Goal: Navigation & Orientation: Find specific page/section

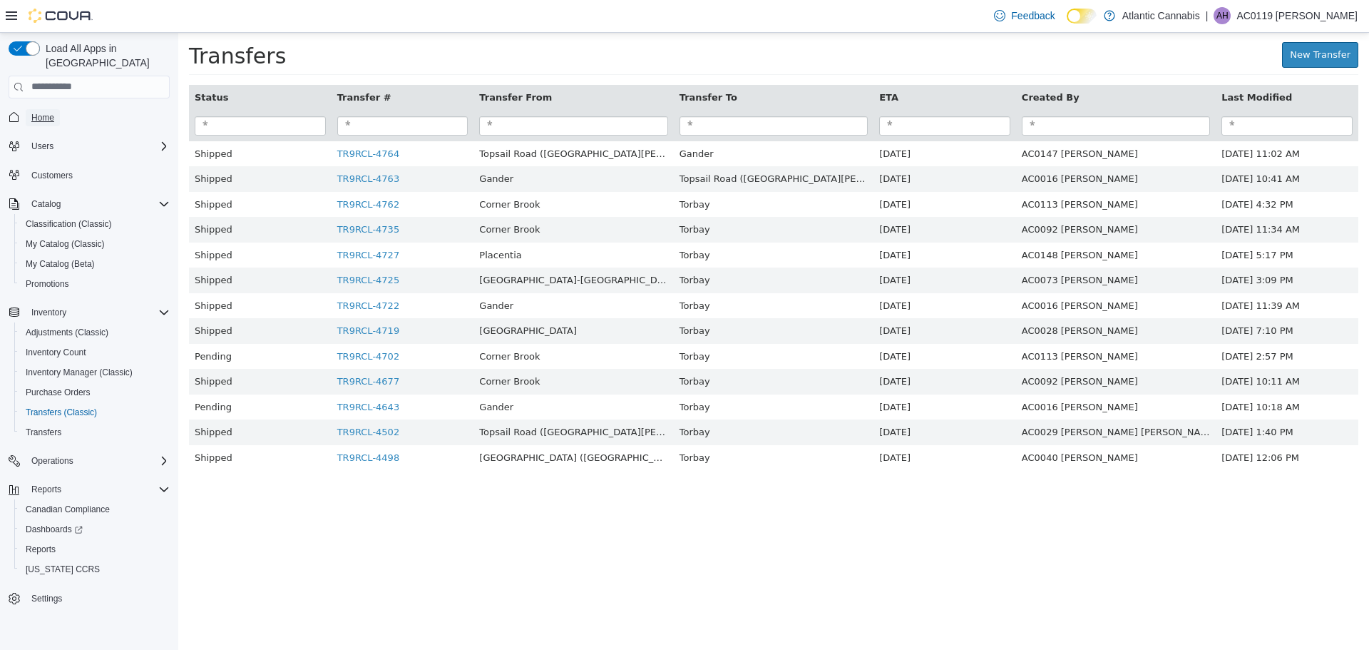
click at [34, 112] on span "Home" at bounding box center [42, 117] width 23 height 11
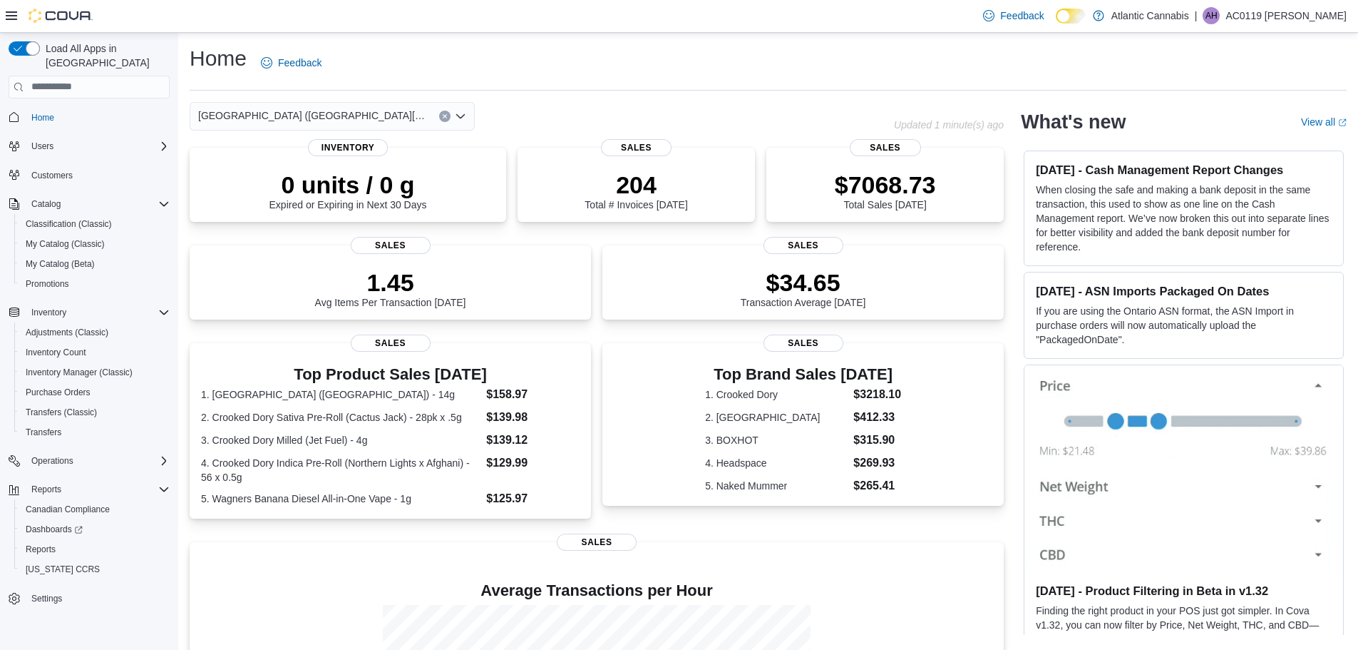
click at [462, 115] on icon "Open list of options" at bounding box center [460, 116] width 11 height 11
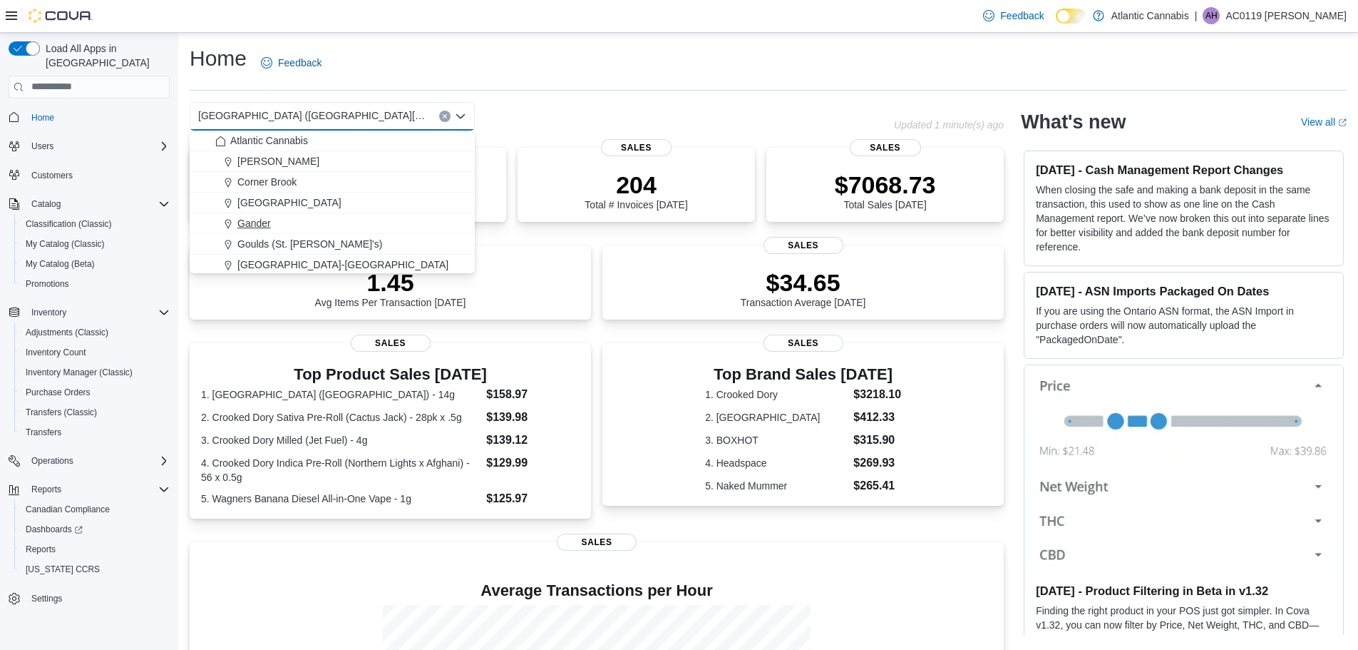
scroll to position [85, 0]
click at [258, 160] on span "Goulds (St. [PERSON_NAME]'s)" at bounding box center [309, 159] width 145 height 14
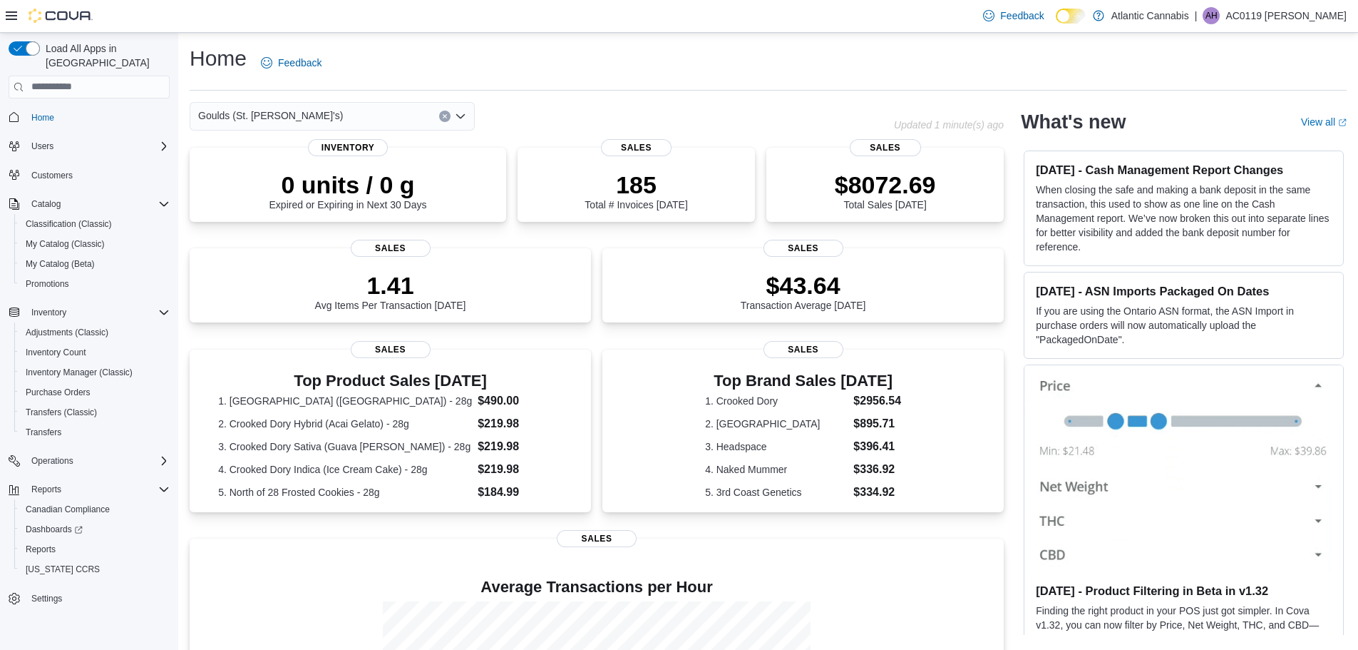
click at [461, 123] on div "Goulds (St. [PERSON_NAME]'s)" at bounding box center [332, 116] width 285 height 29
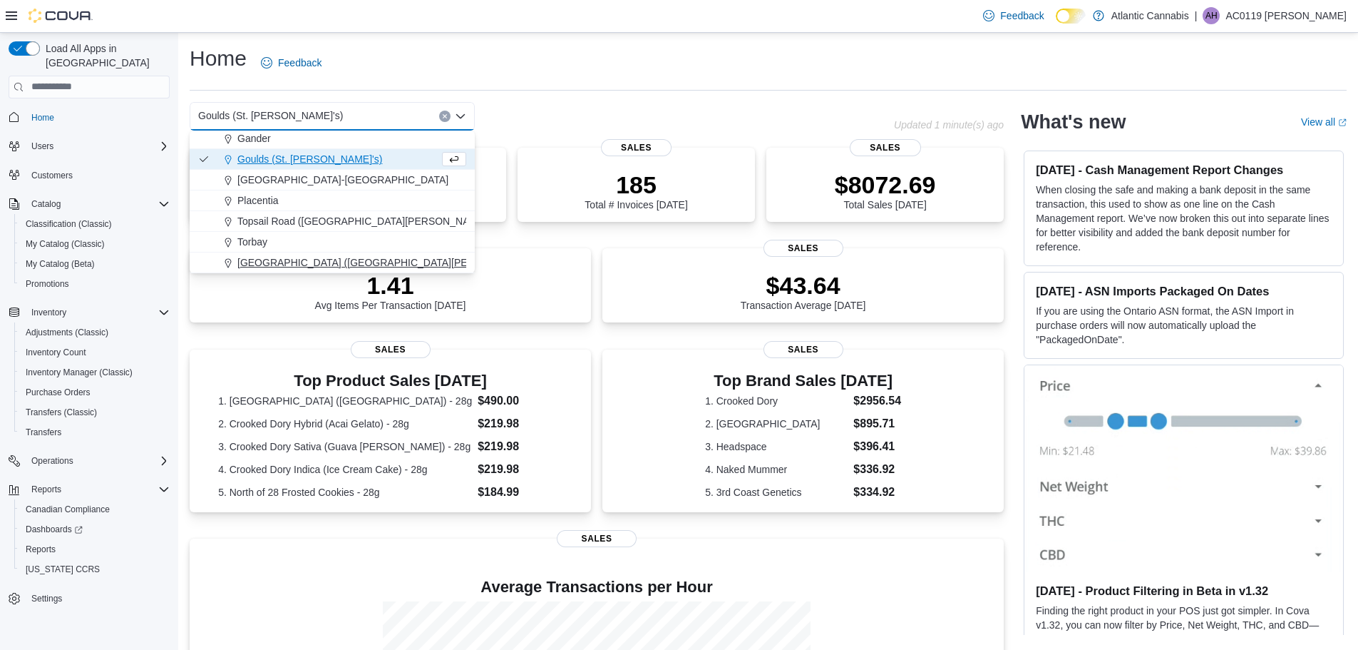
click at [301, 260] on span "Water Street (St. John's)" at bounding box center [386, 262] width 299 height 14
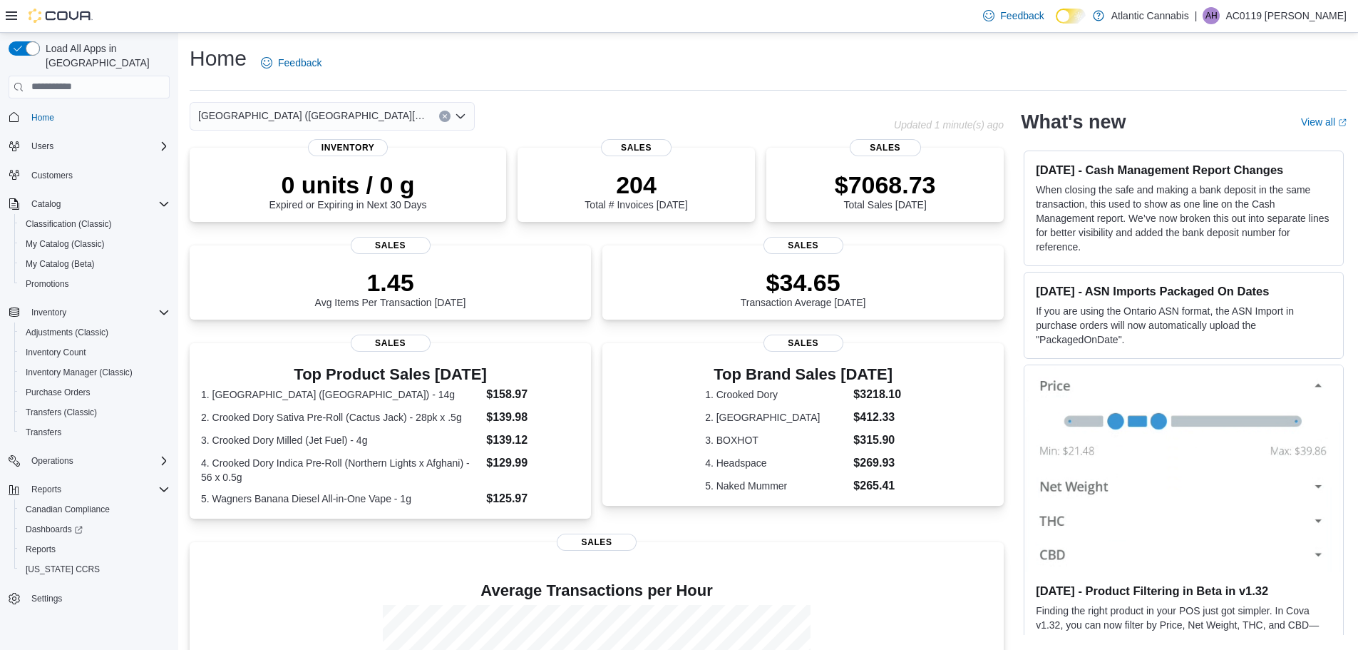
click at [470, 119] on div "Water Street (St. John's) Combo box. Selected. Water Street (St. John's). Press…" at bounding box center [332, 116] width 285 height 29
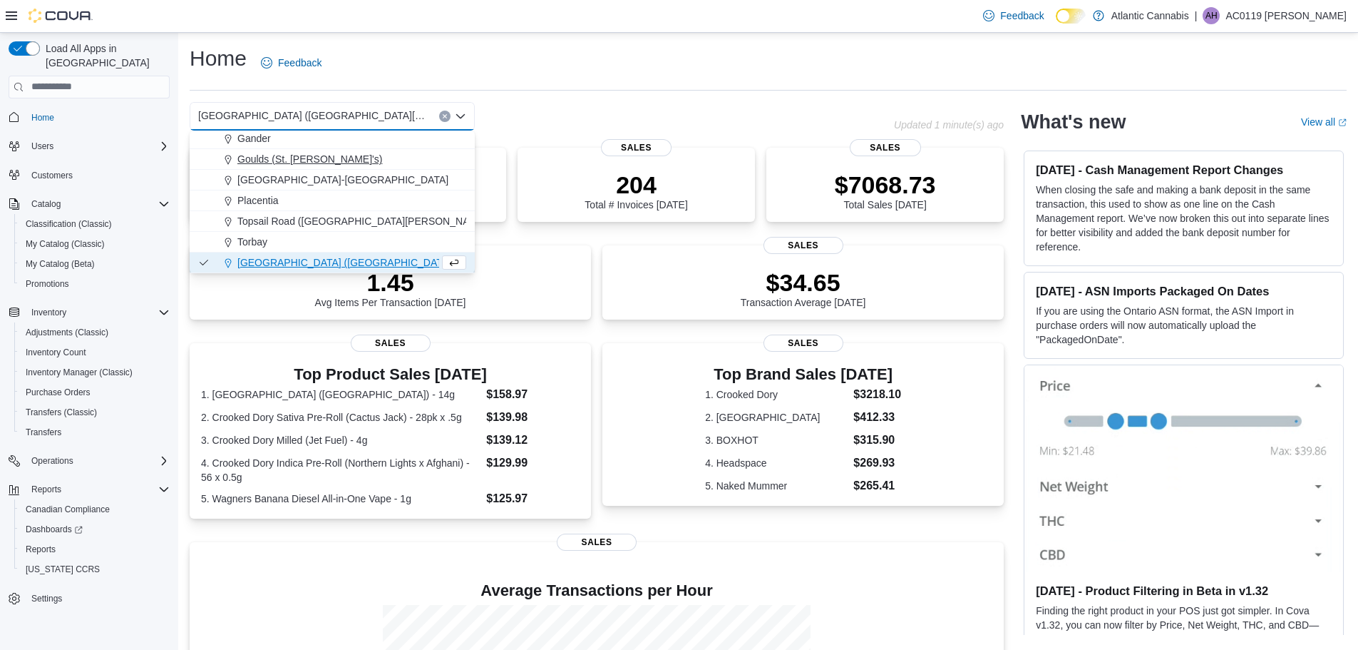
click at [260, 161] on span "Goulds (St. [PERSON_NAME]'s)" at bounding box center [309, 159] width 145 height 14
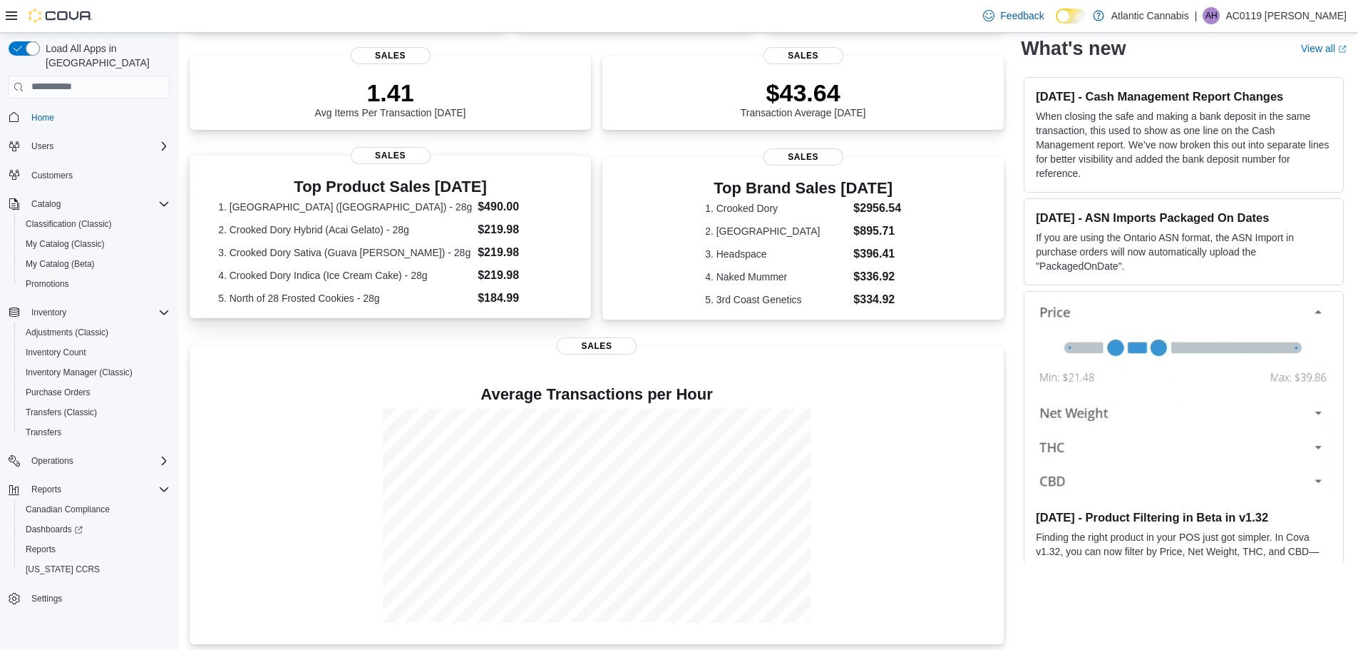
scroll to position [198, 0]
